Goal: Check status: Check status

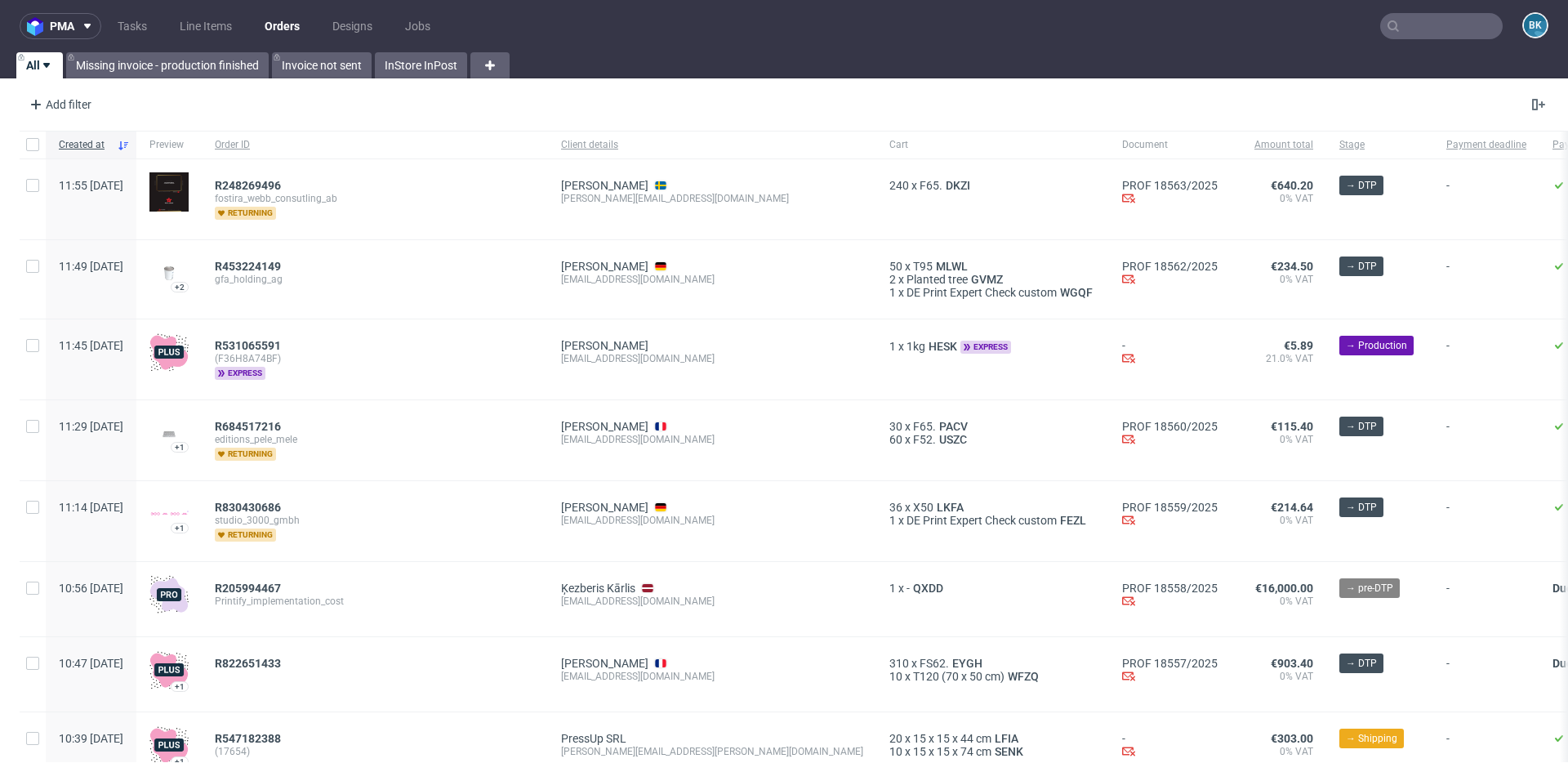
click at [1448, 30] on input "text" at bounding box center [1441, 26] width 122 height 26
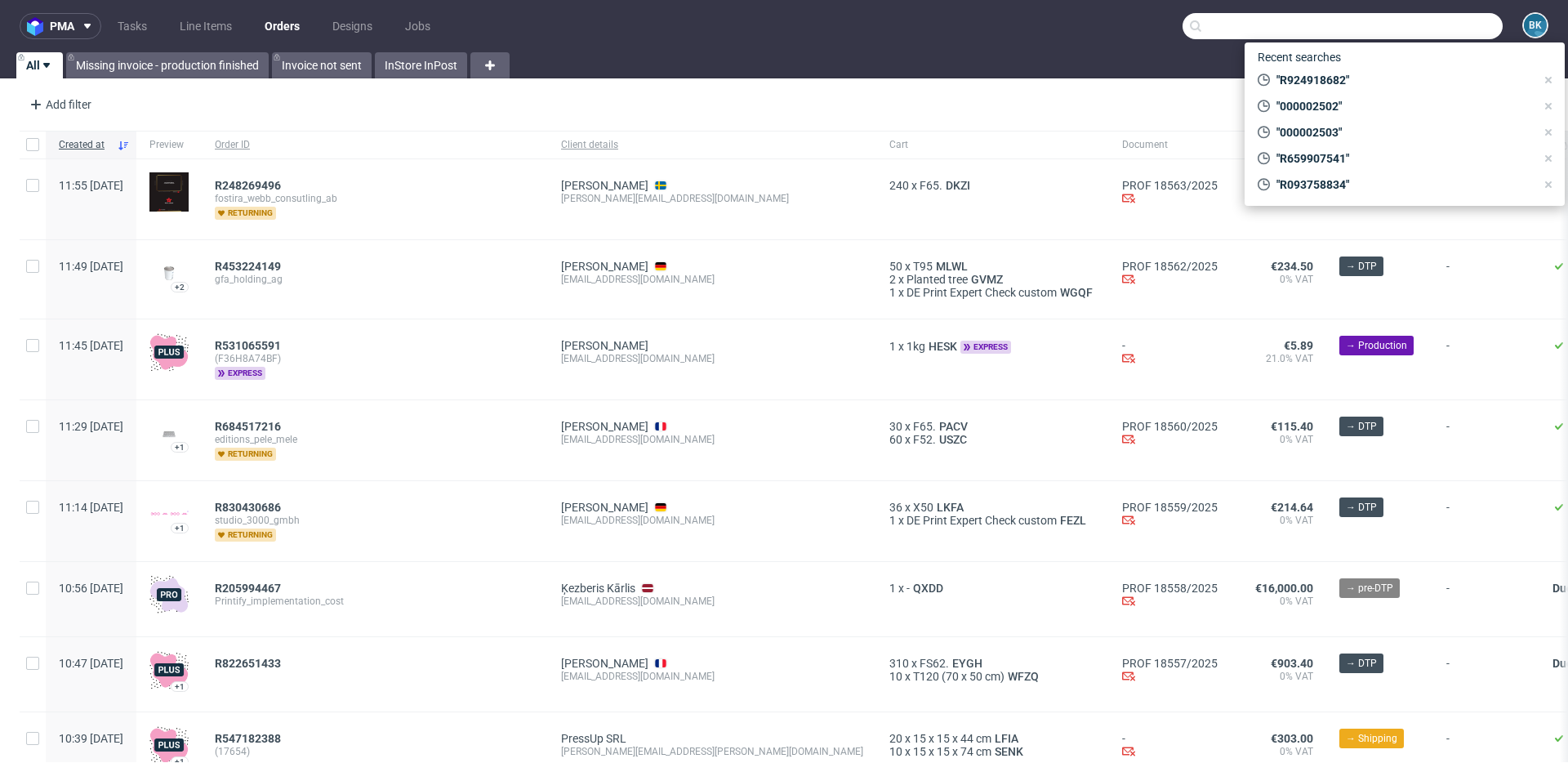
paste input "R020555205"
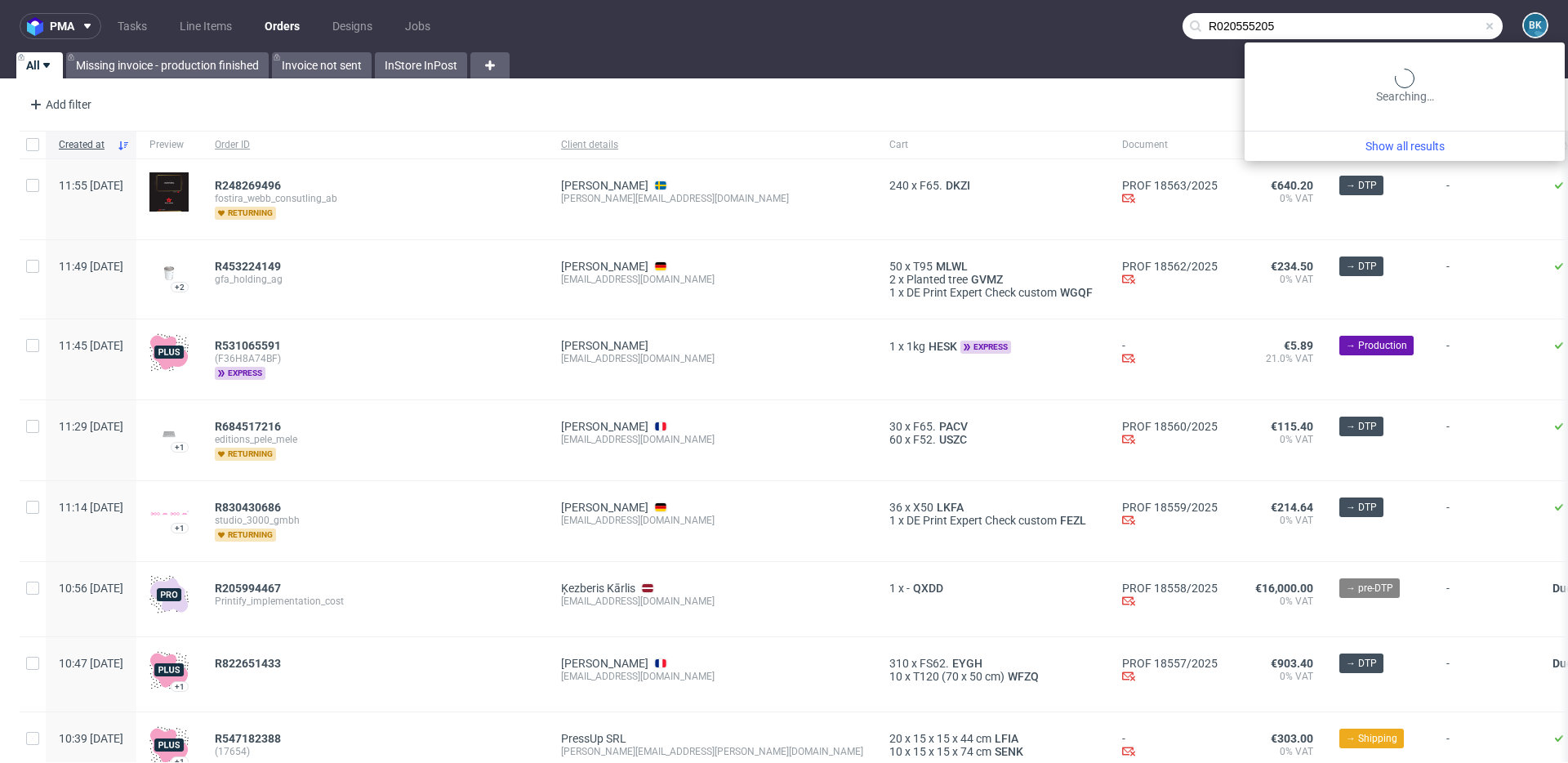
type input "R020555205"
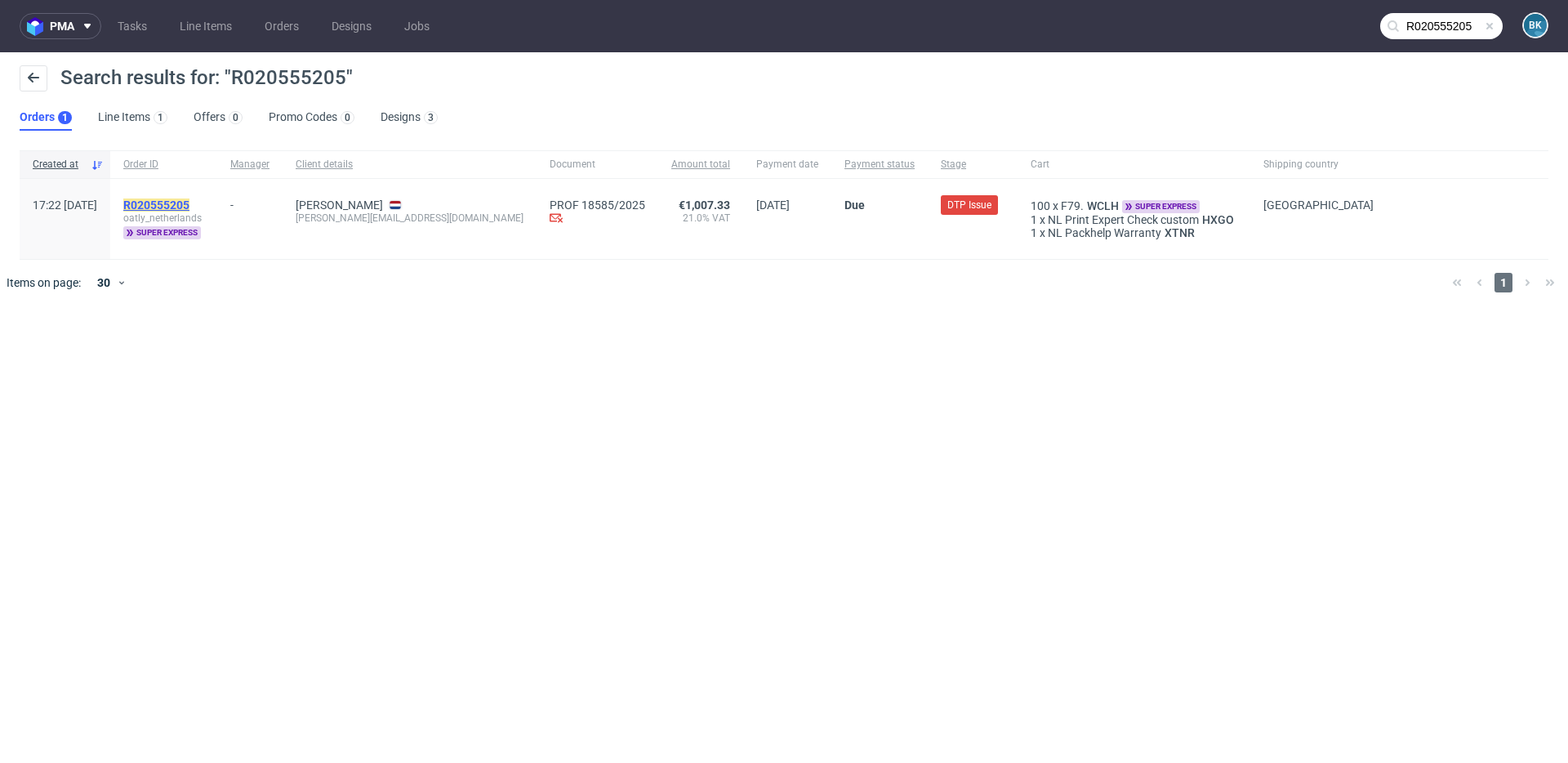
click at [189, 203] on mark "R020555205" at bounding box center [156, 204] width 66 height 13
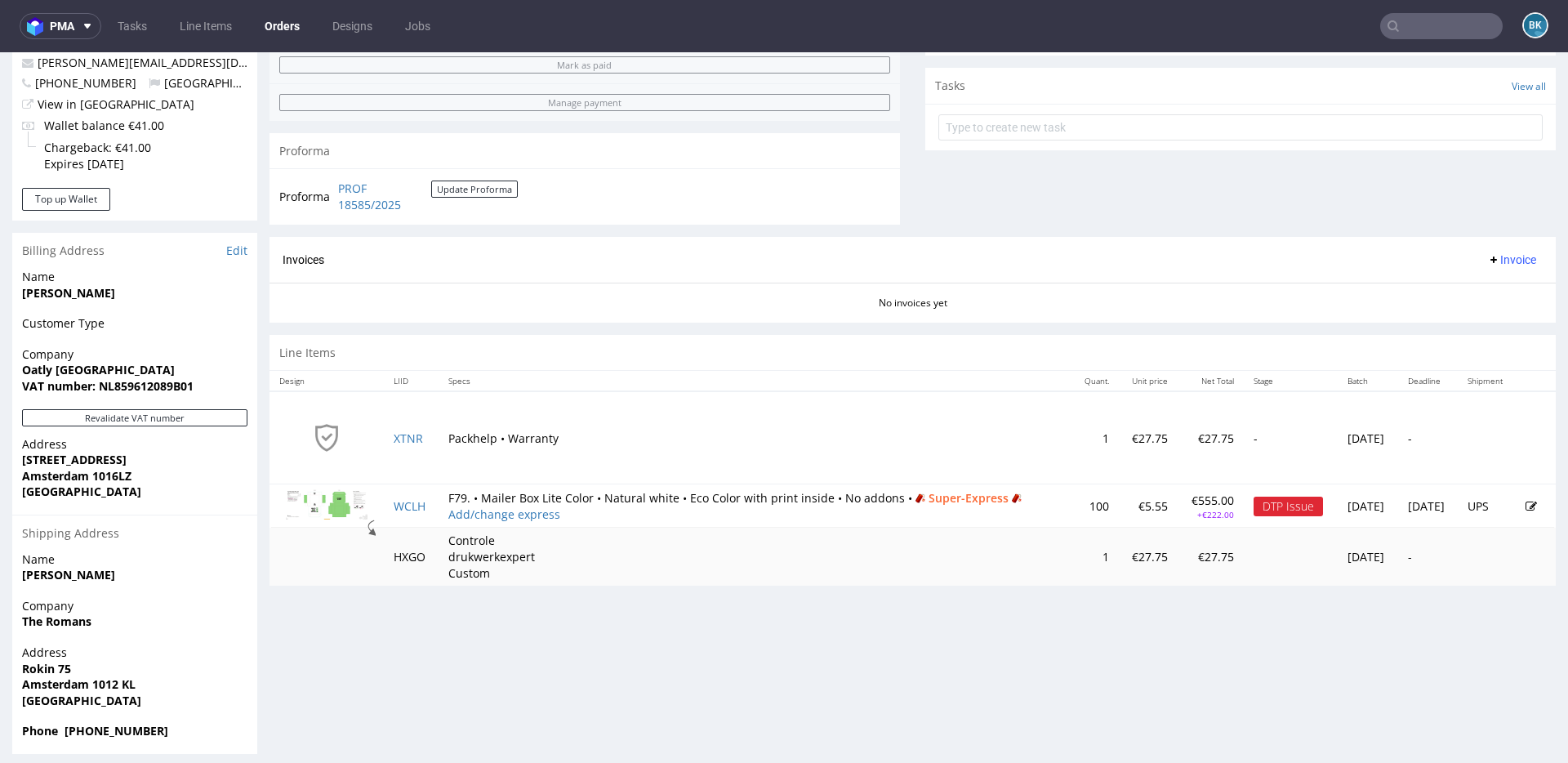
scroll to position [568, 0]
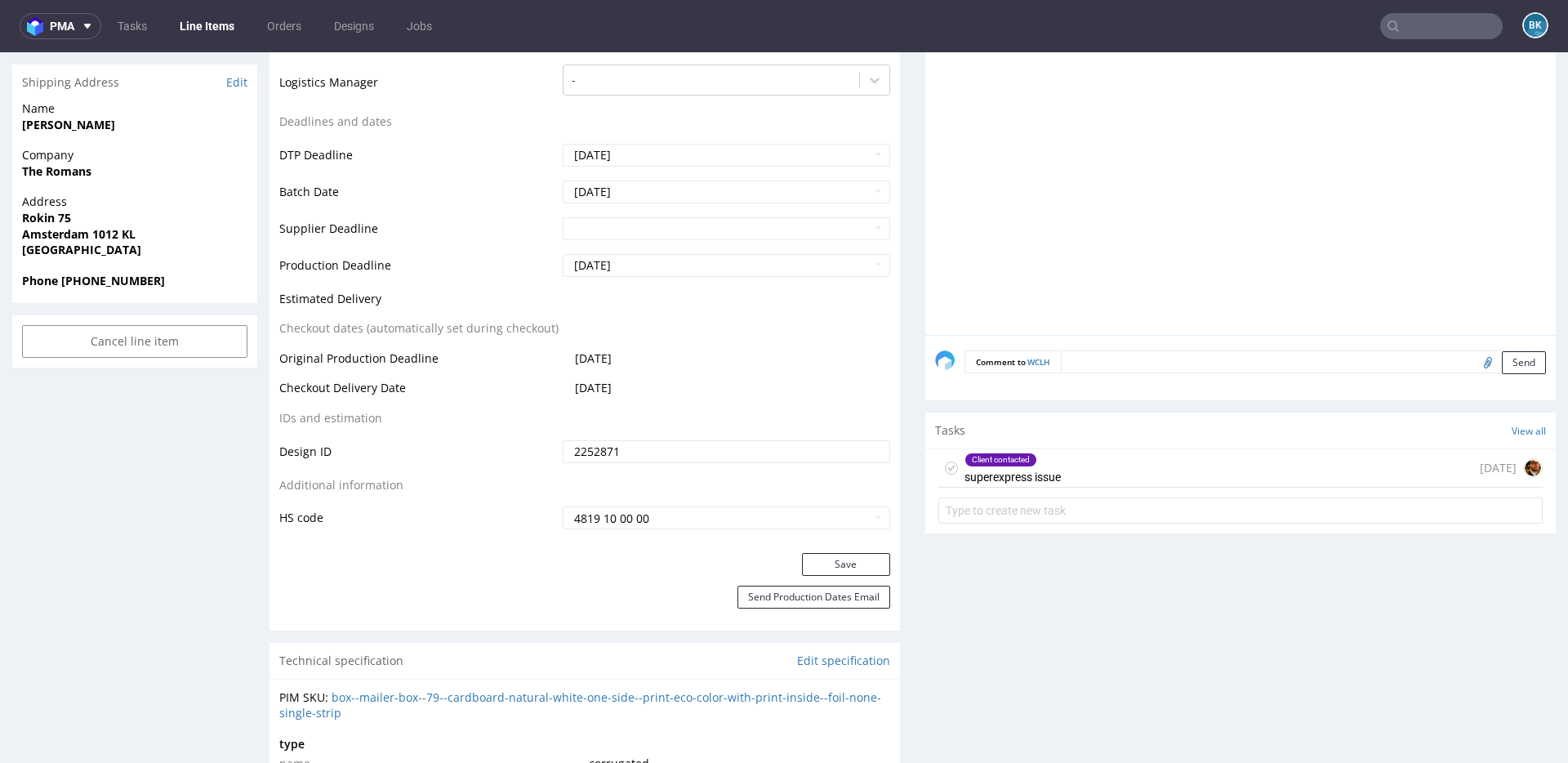
scroll to position [743, 0]
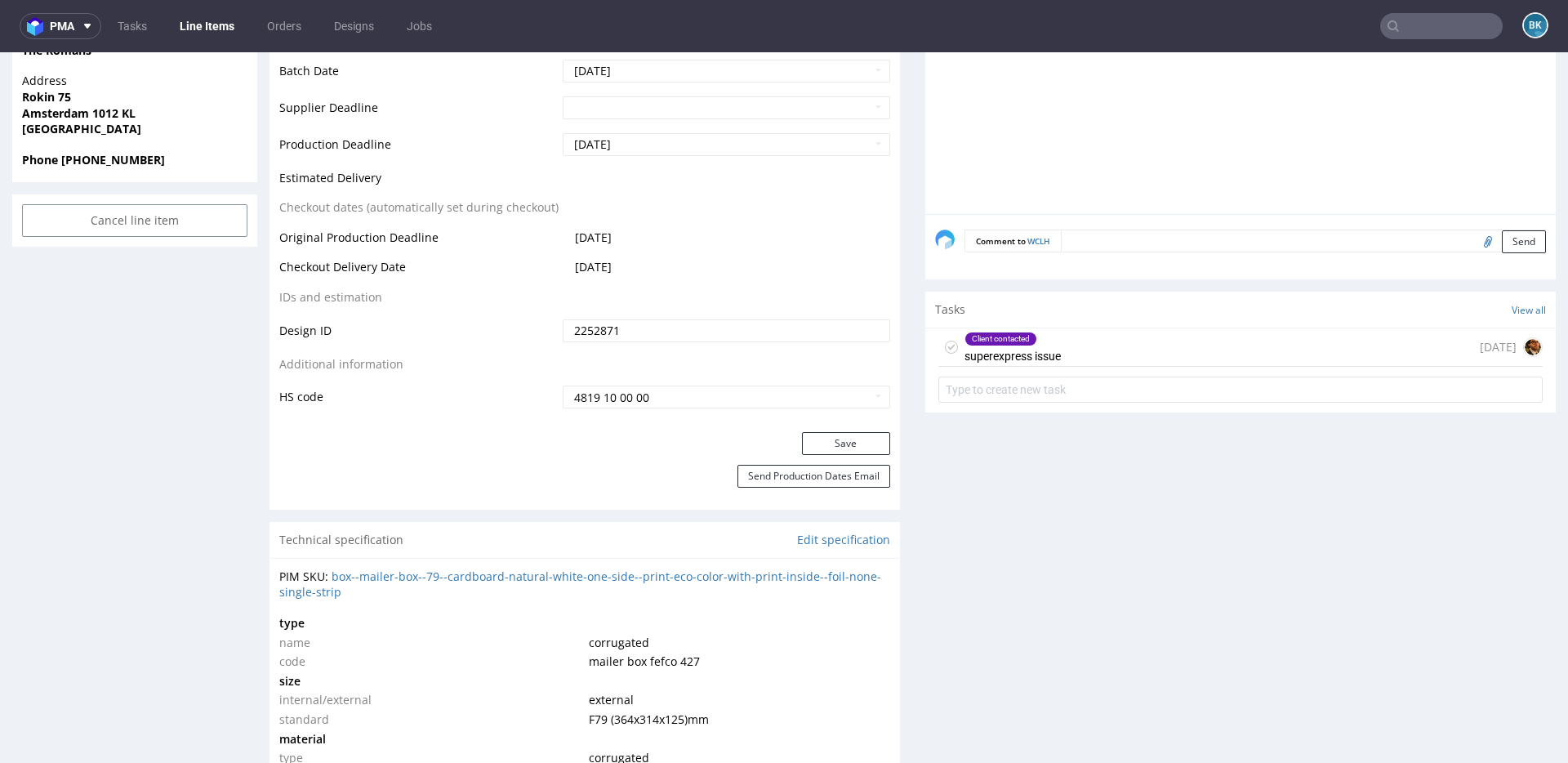
click at [1113, 345] on div "Client contacted superexpress issue [DATE]" at bounding box center [1240, 347] width 604 height 38
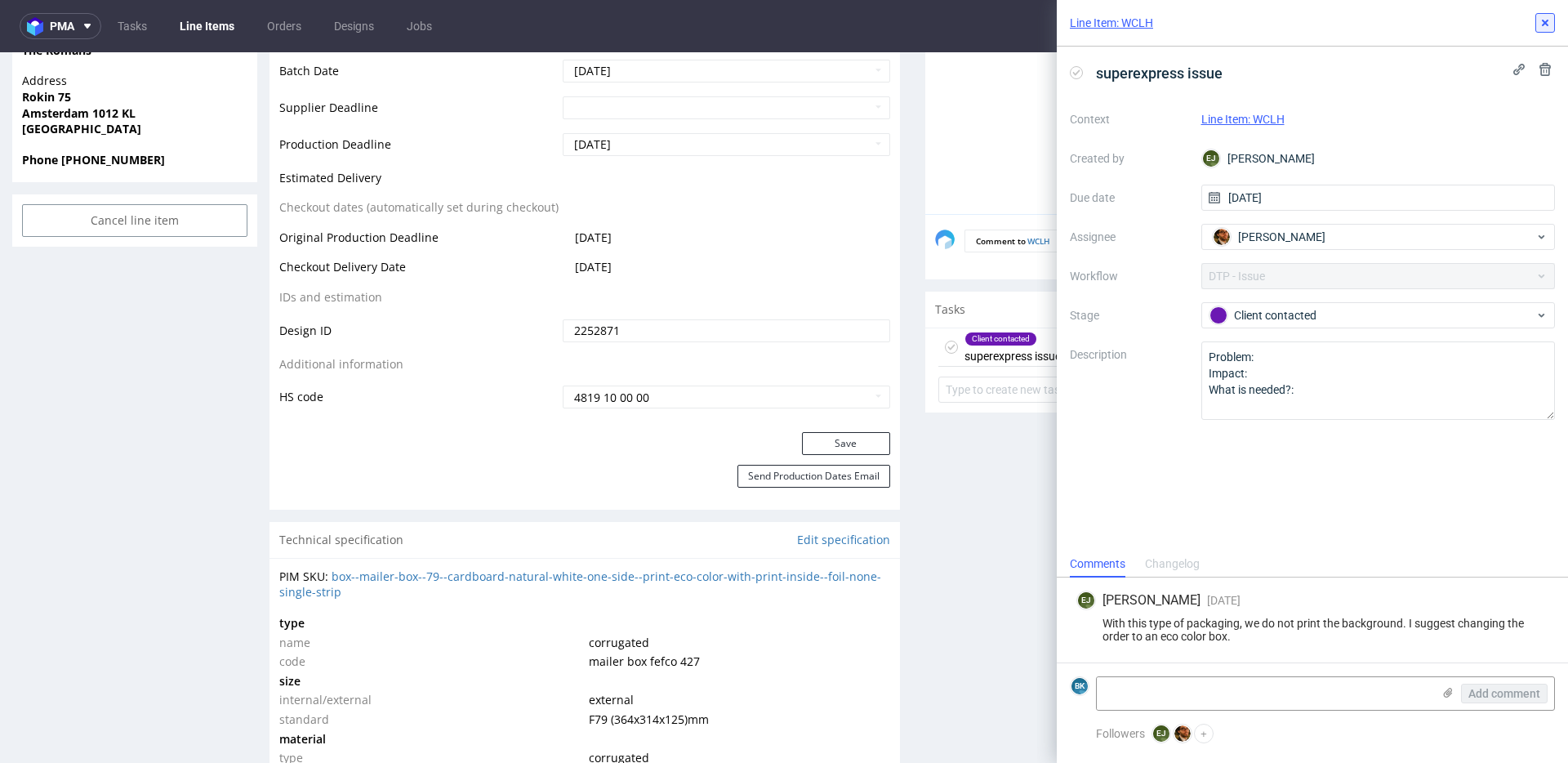
click at [1543, 19] on icon at bounding box center [1544, 23] width 13 height 13
